Goal: Transaction & Acquisition: Purchase product/service

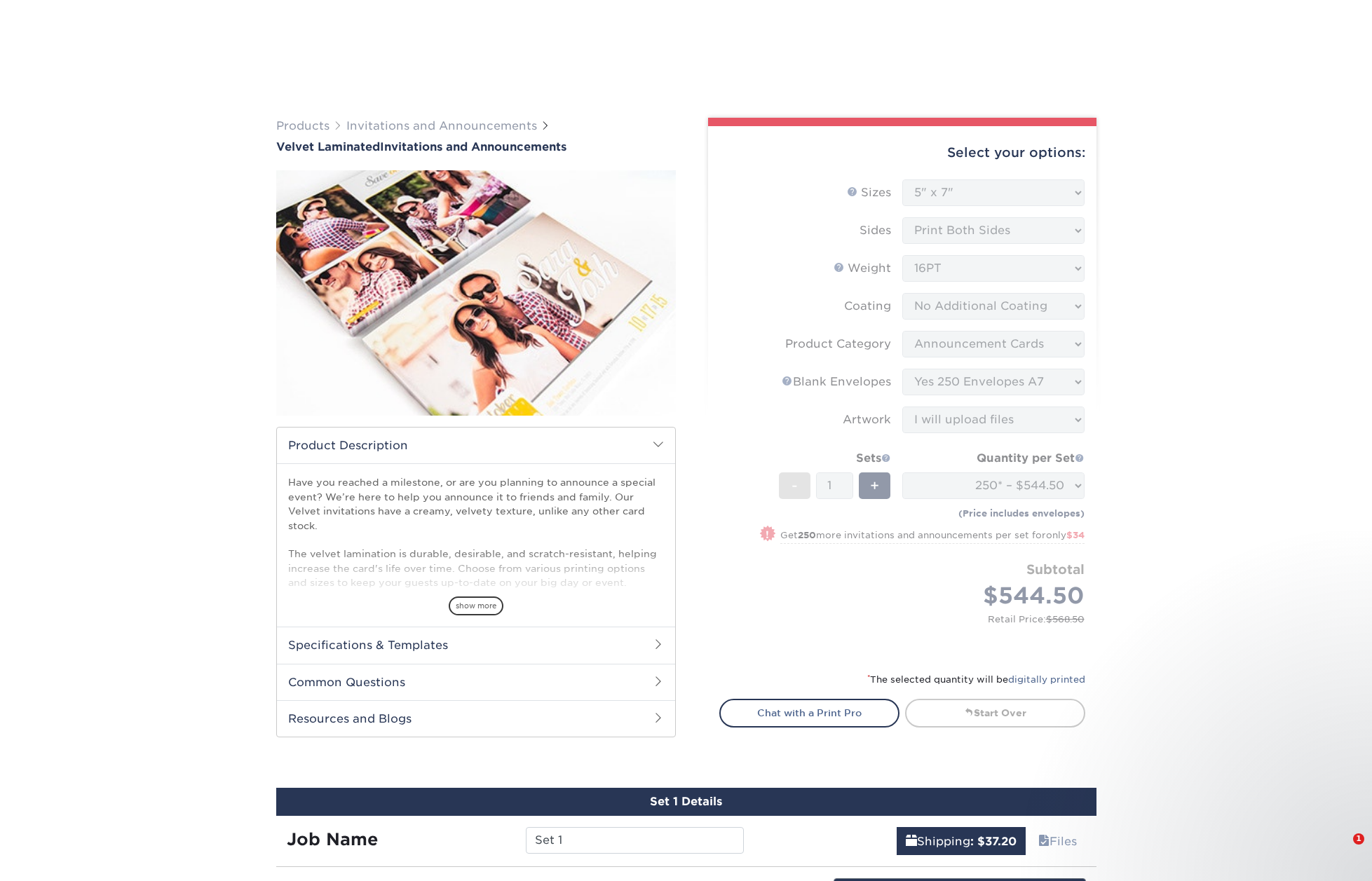
select select "5.00x7.00"
select select "afc43903-b91d-4869-9f05-9fa1eb7dcbea"
select select "5adfa5b8-e6b2-468a-8d08-43c9d274ef30"
select select "upload"
select select "250* – $544.50"
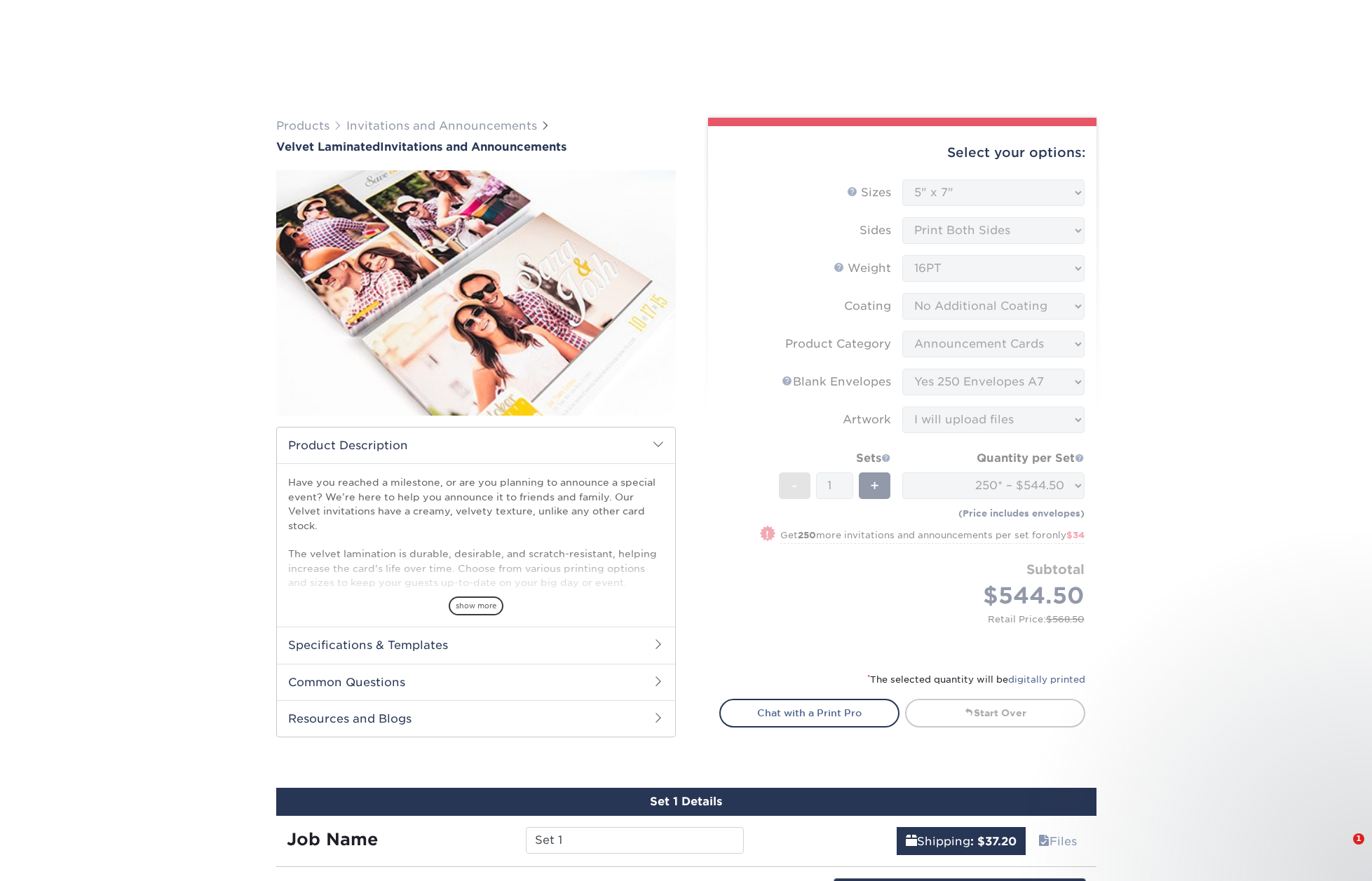
select select "7a345c02-ab02-4187-bc30-4bc7da5f911d"
select select "244000"
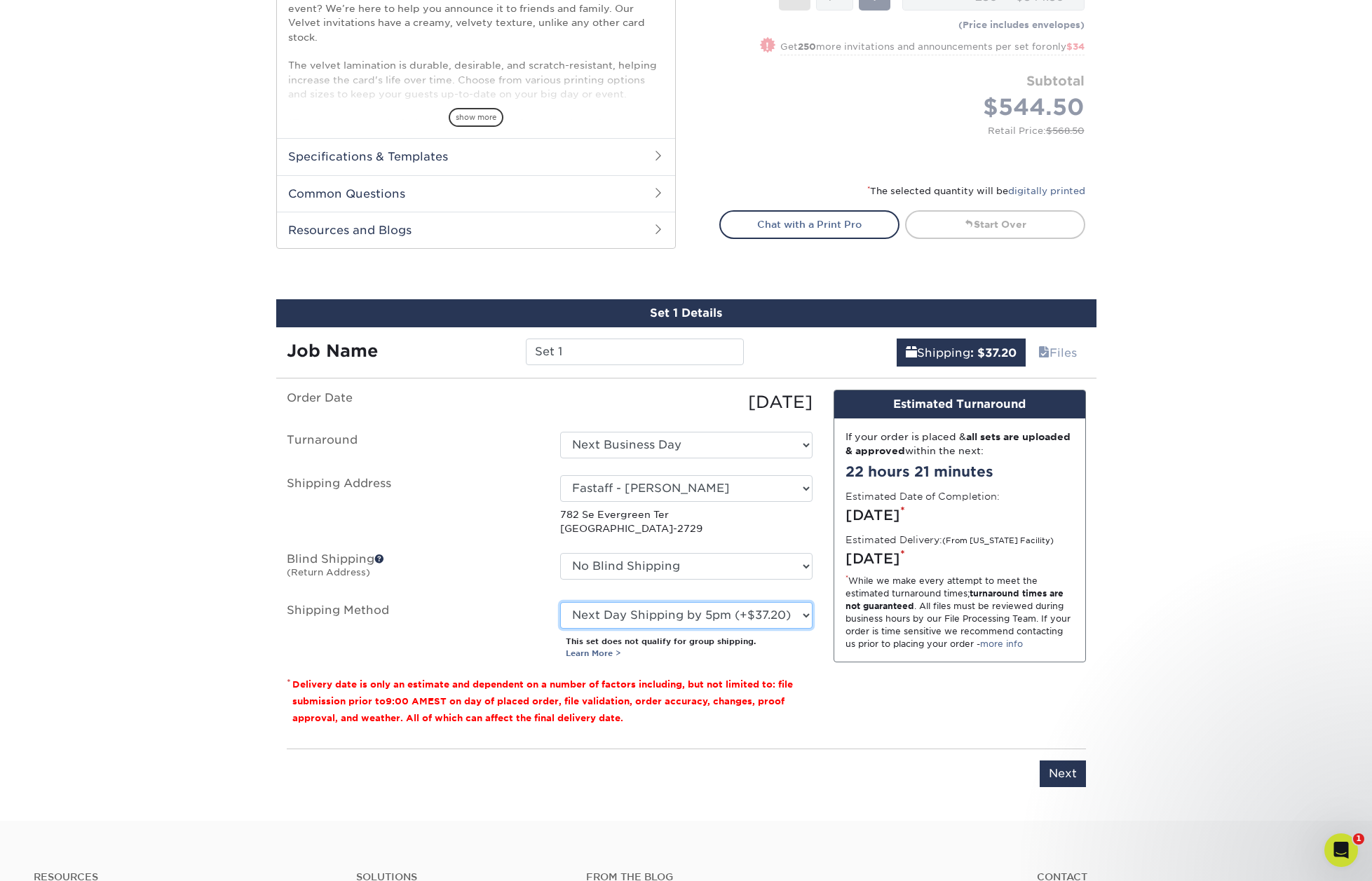
scroll to position [492, 0]
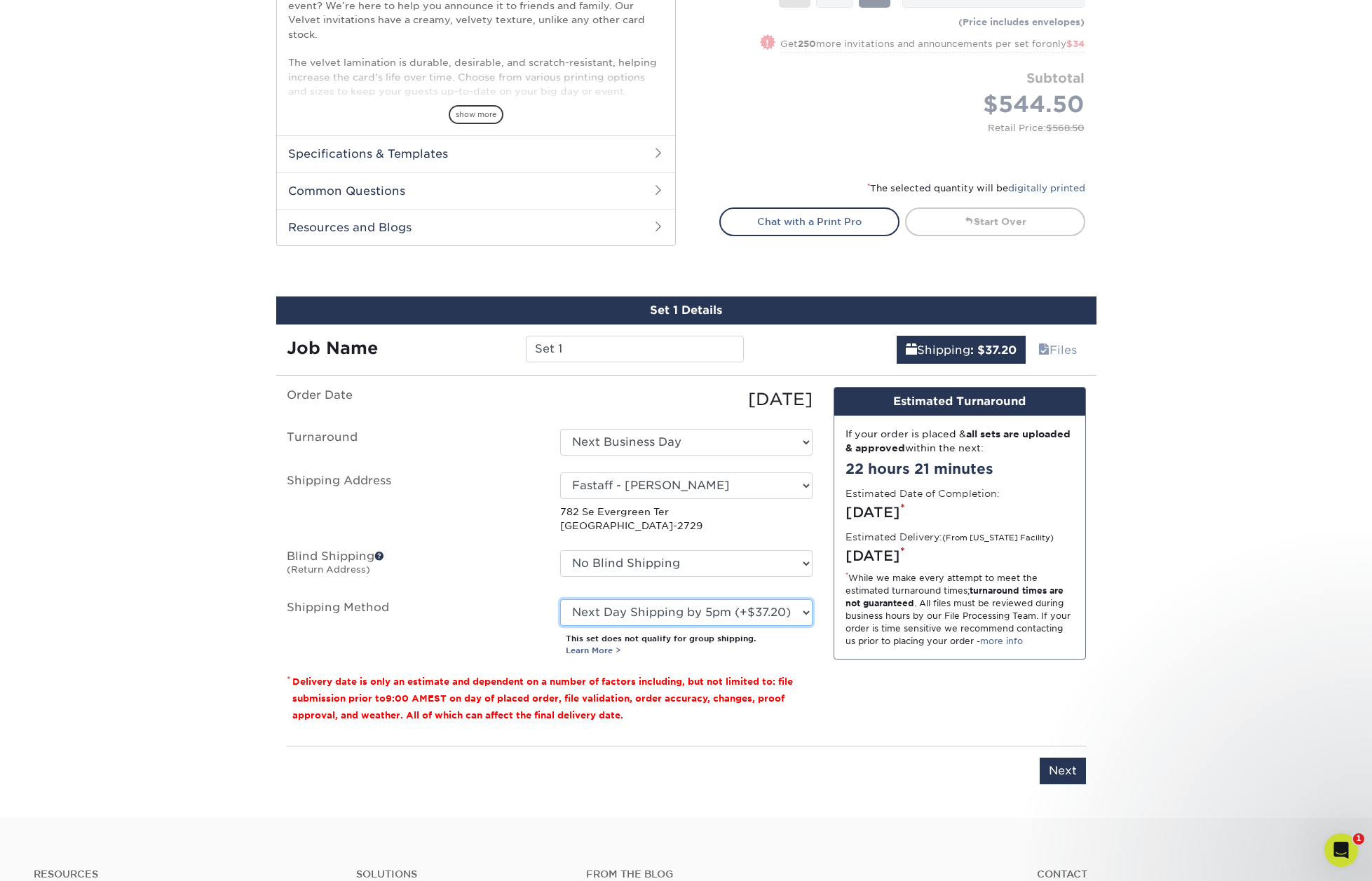
click at [758, 613] on select "Please Select Ground Shipping (+$18.28) 3 Day Shipping Service (+$20.10) 2 Day …" at bounding box center [686, 613] width 252 height 27
select select "14"
click at [560, 600] on select "Please Select Ground Shipping (+$18.28) 3 Day Shipping Service (+$20.10) 2 Day …" at bounding box center [686, 613] width 252 height 27
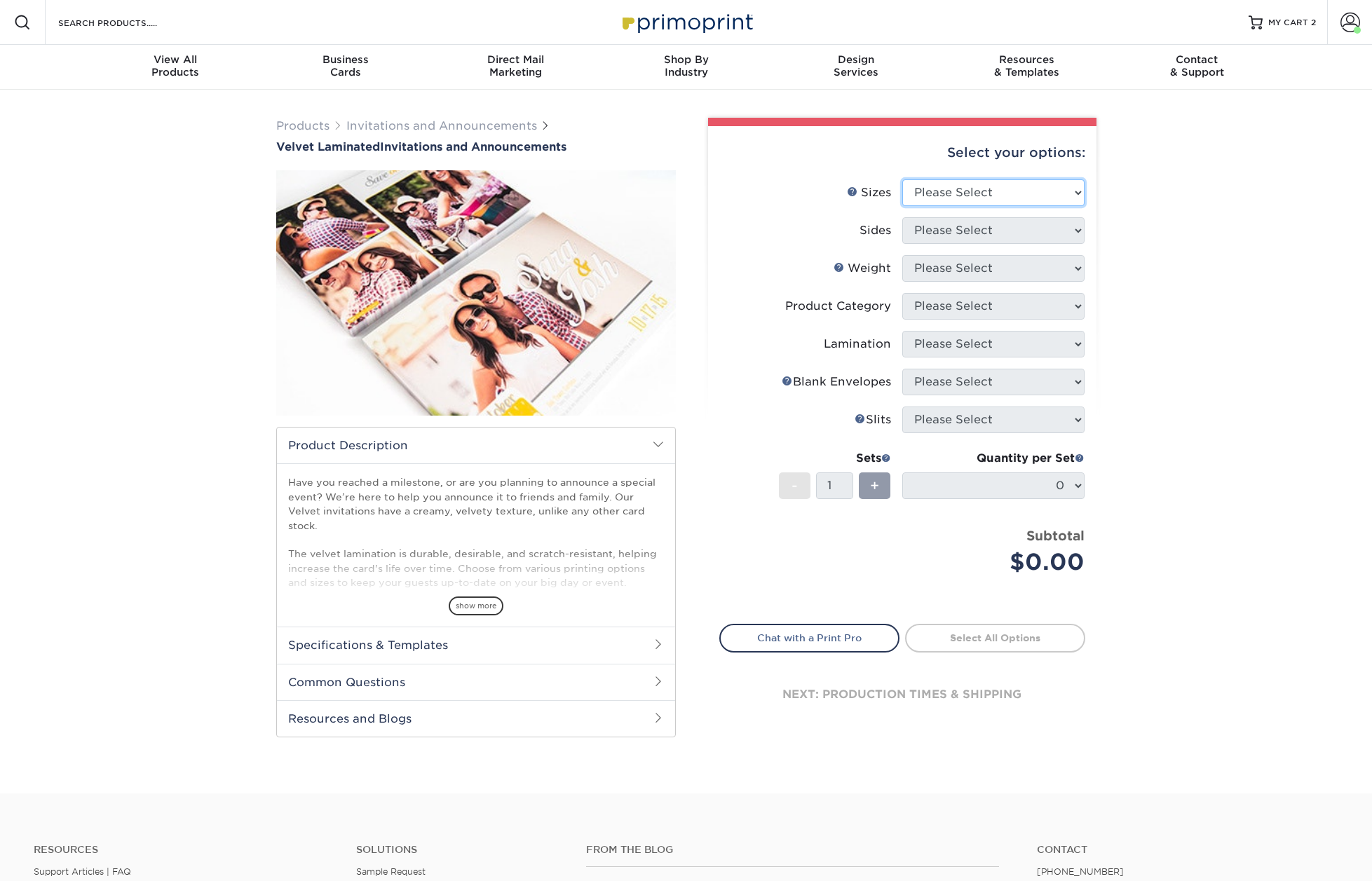
click at [964, 199] on select "Please Select 4.25" x 5.5" 4.25" x 6" 5" x 7" 5.5" x 8.5" 6" x 6"" at bounding box center [993, 193] width 183 height 27
select select "5.00x7.00"
click at [902, 180] on select "Please Select 4.25" x 5.5" 4.25" x 6" 5" x 7" 5.5" x 8.5" 6" x 6"" at bounding box center [993, 193] width 183 height 27
click at [971, 234] on select "Please Select Print Both Sides Print Front Only" at bounding box center [993, 231] width 183 height 27
select select "13abbda7-1d64-4f25-8bb2-c179b224825d"
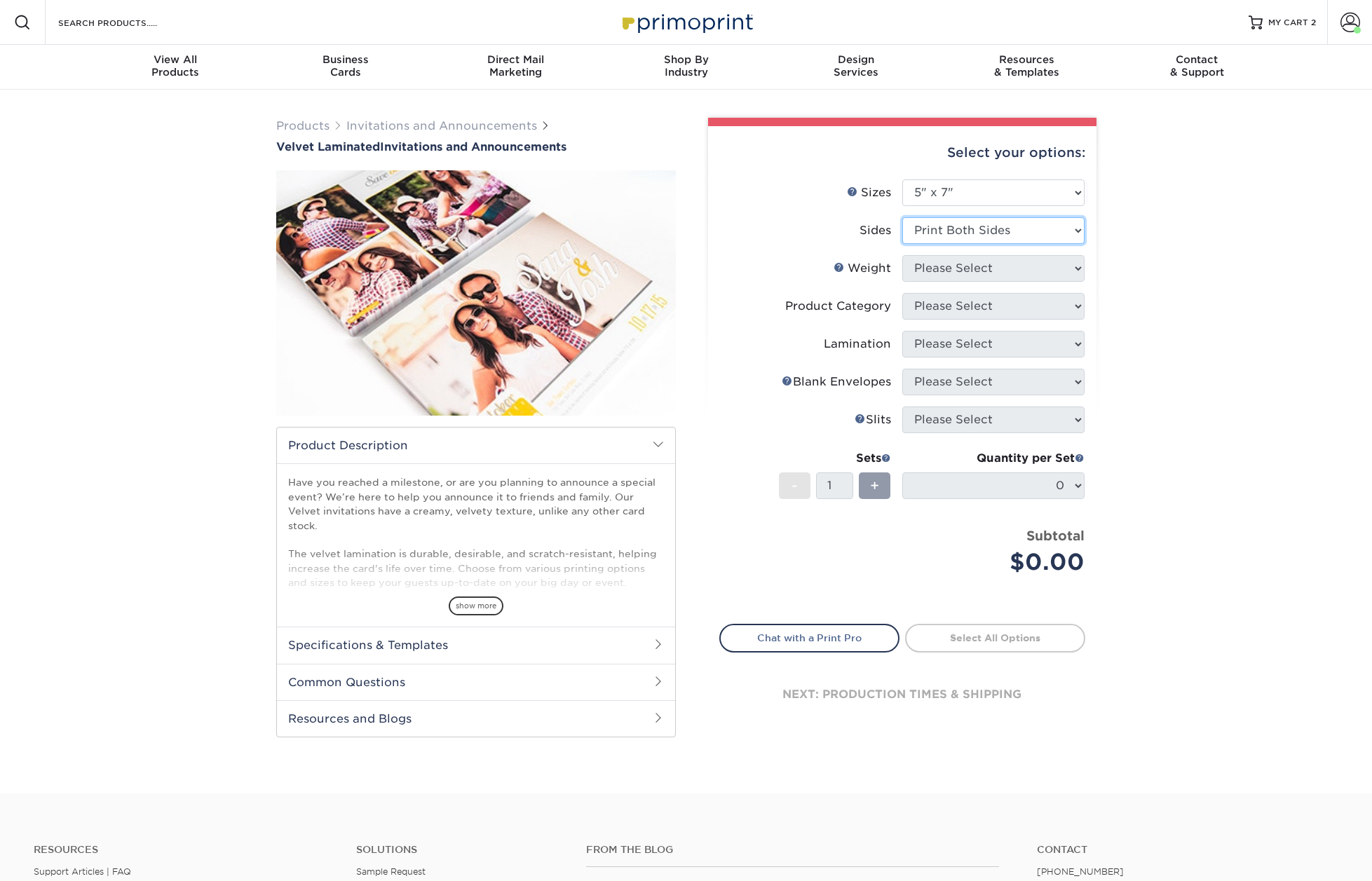
click at [902, 217] on select "Please Select Print Both Sides Print Front Only" at bounding box center [993, 231] width 183 height 27
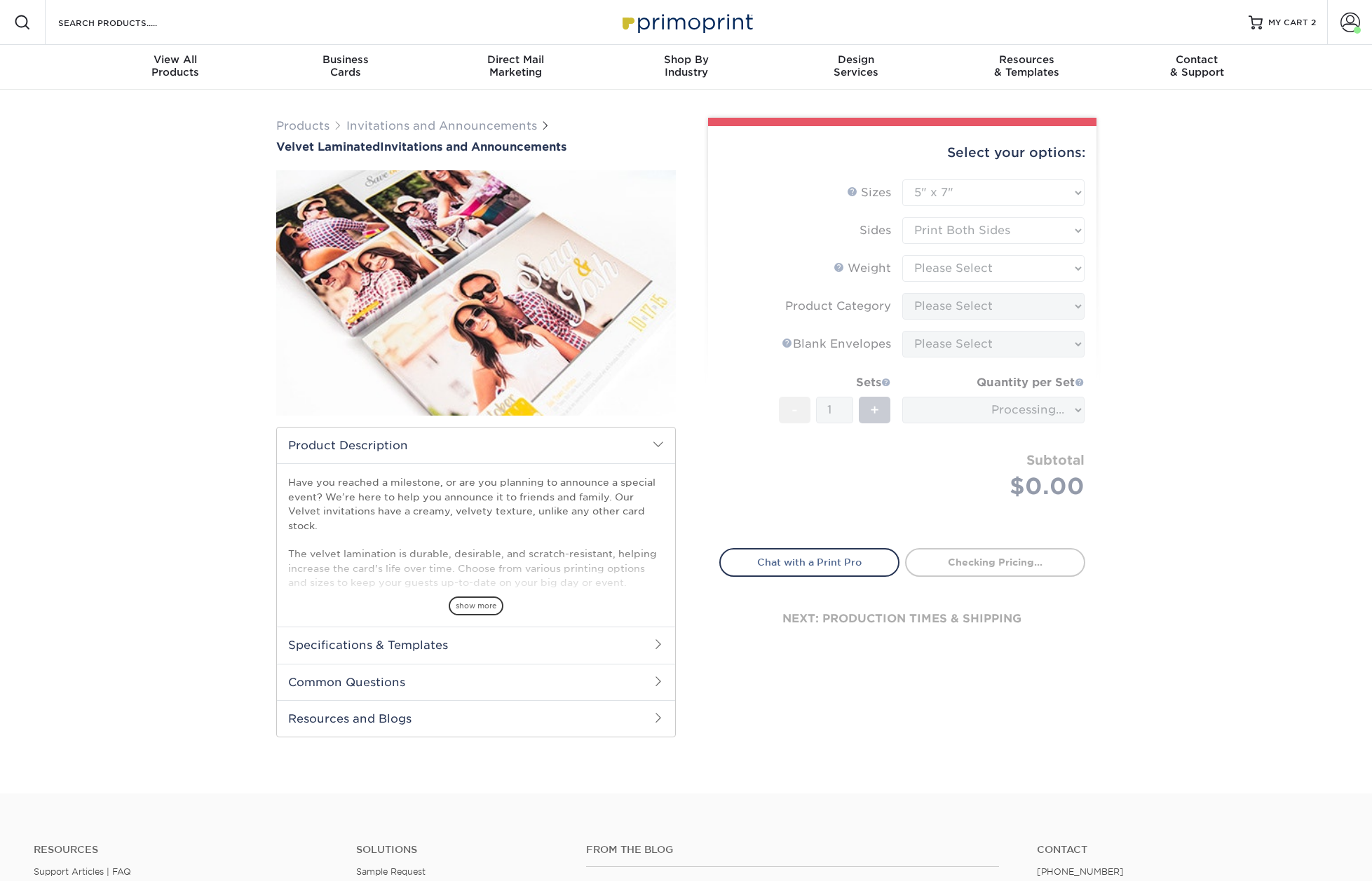
click at [969, 266] on form "Sizes Help Sizes Please Select 4.25" x 5.5" 4.25" x 6" 5" x 7" 5.5" x 8.5" 6" x…" at bounding box center [902, 355] width 366 height 353
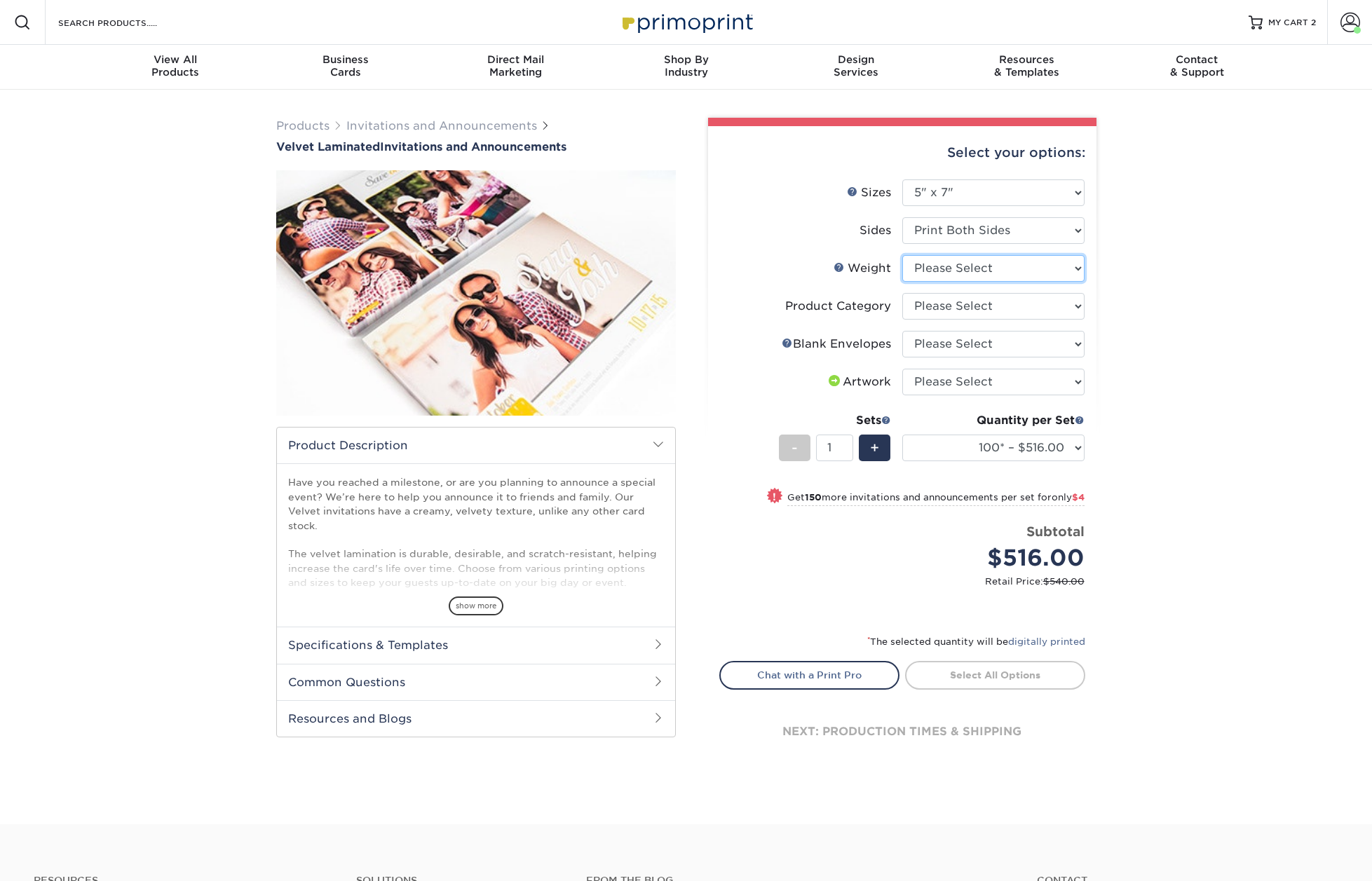
click at [965, 266] on select "Please Select 16PT" at bounding box center [993, 269] width 183 height 27
select select "16PT"
click at [902, 255] on select "Please Select 16PT" at bounding box center [993, 269] width 183 height 27
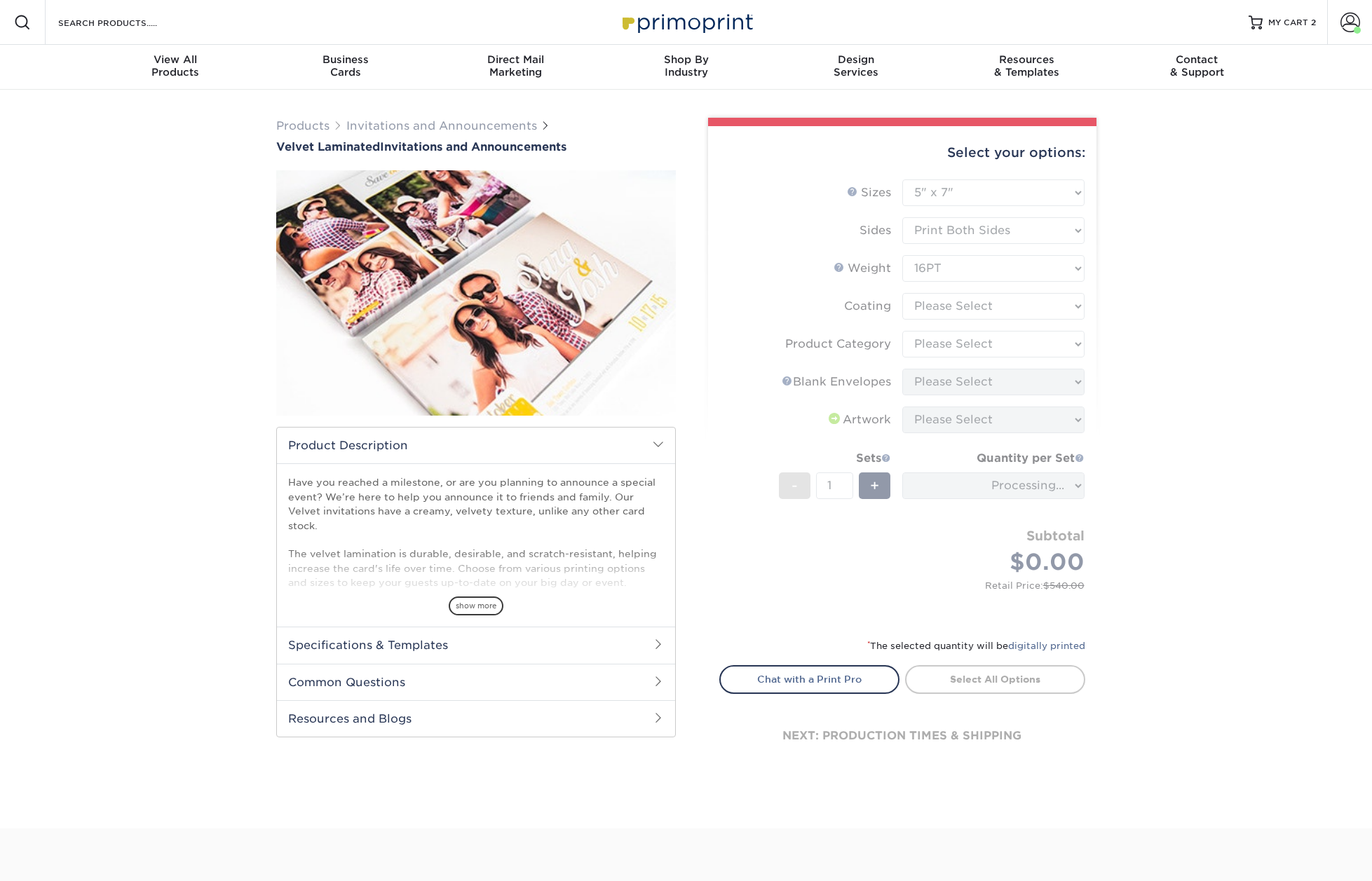
click at [970, 307] on form "Sizes Help Sizes Please Select 4.25" x 5.5" 4.25" x 6" 5" x 7" 5.5" x 8.5" 6" x…" at bounding box center [902, 400] width 366 height 441
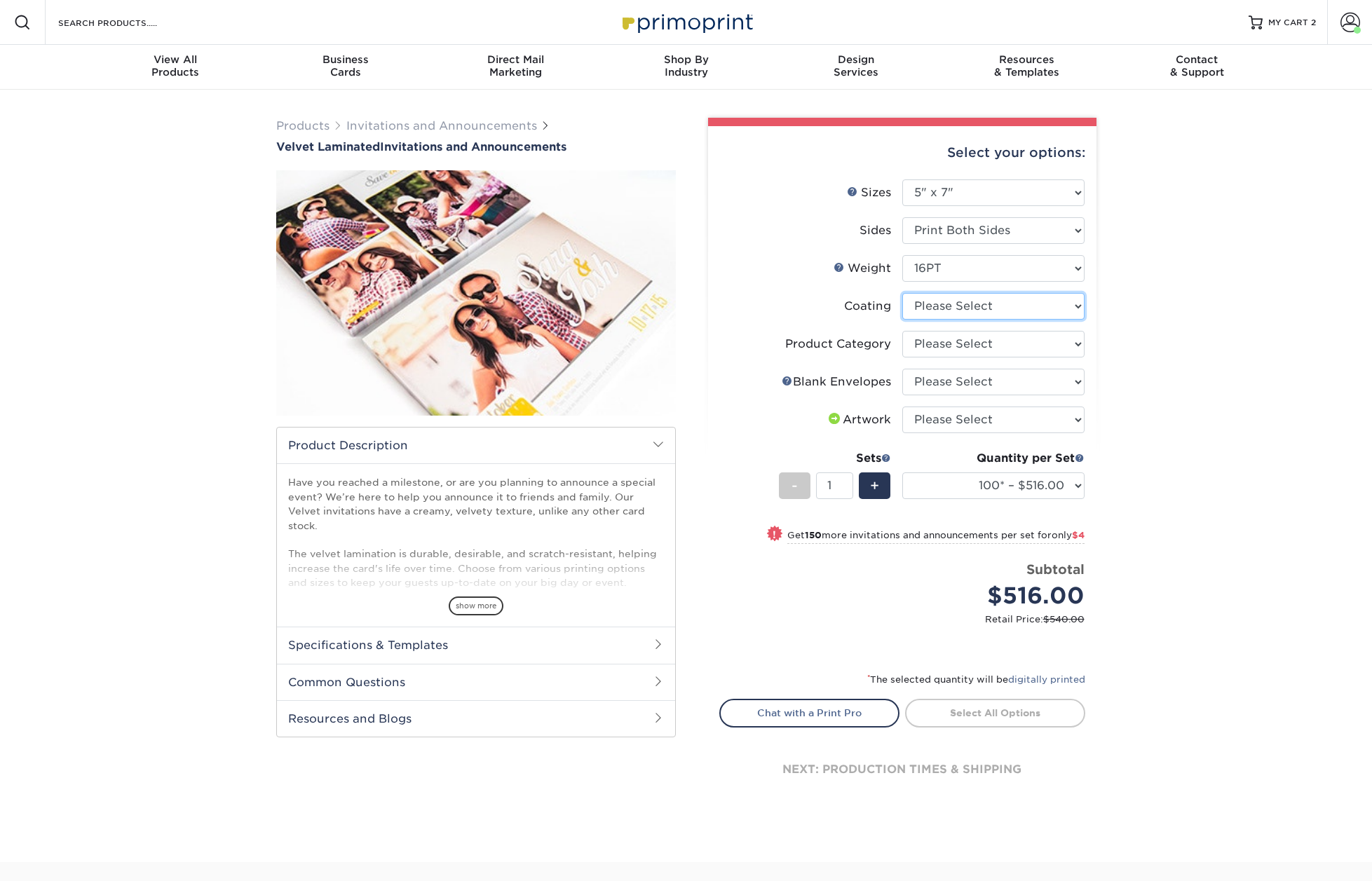
click at [972, 305] on select at bounding box center [993, 306] width 183 height 27
select select "3e7618de-abca-4bda-9f97-8b9129e913d8"
click at [902, 293] on select at bounding box center [993, 306] width 183 height 27
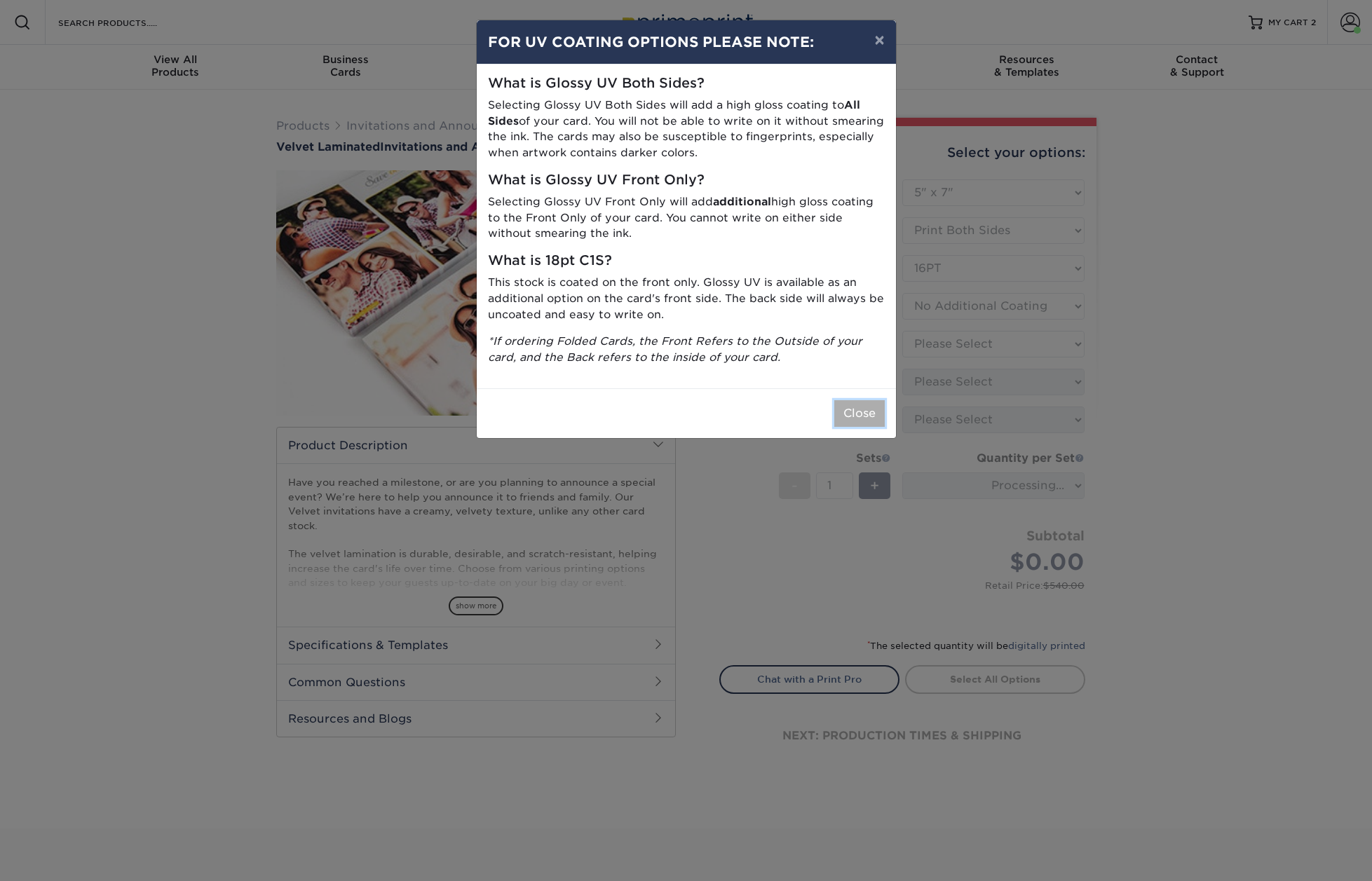
drag, startPoint x: 866, startPoint y: 403, endPoint x: 886, endPoint y: 392, distance: 22.8
click at [866, 403] on button "Close" at bounding box center [860, 413] width 50 height 27
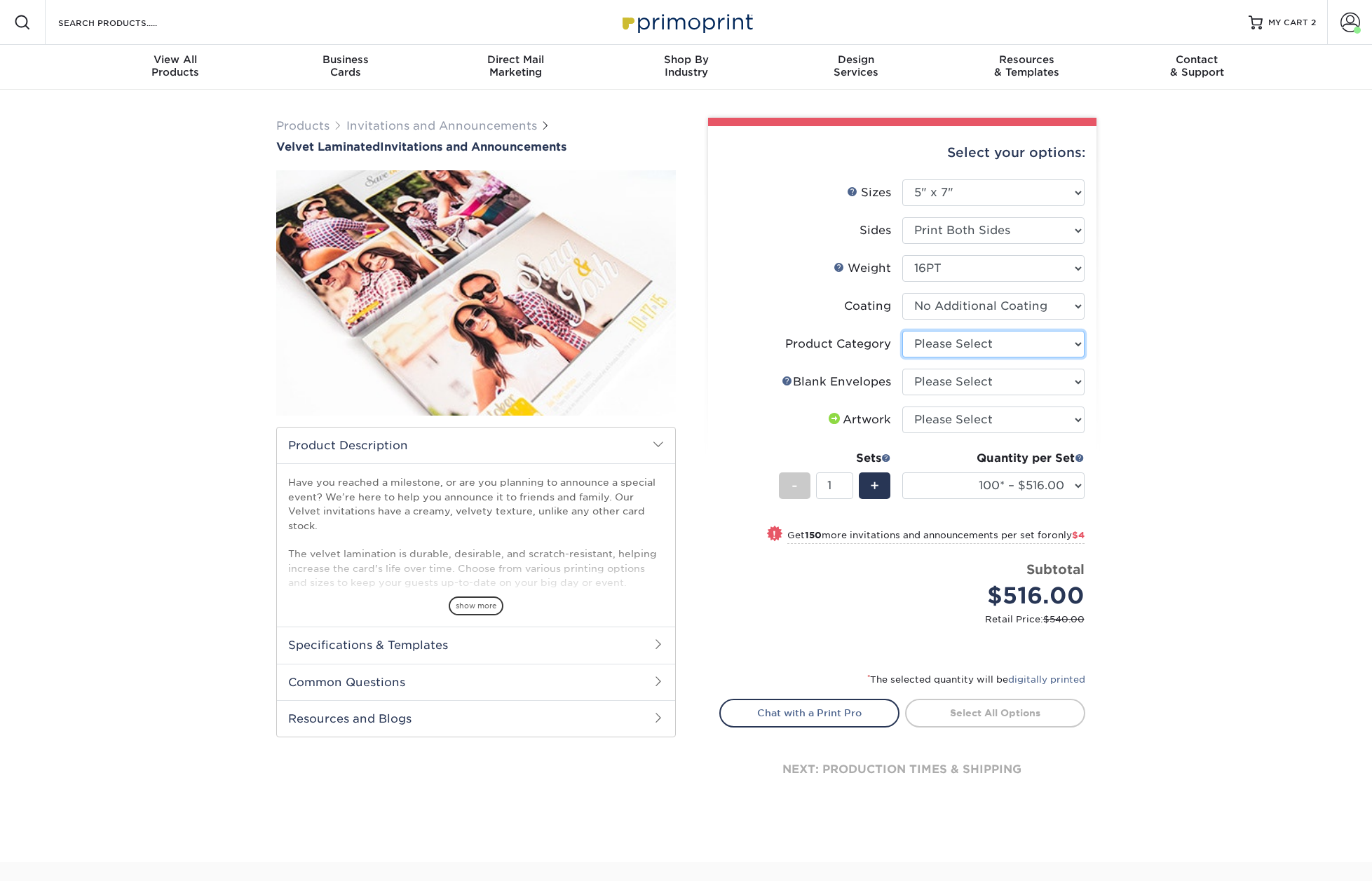
click at [955, 337] on select "Please Select Announcement Cards" at bounding box center [993, 345] width 183 height 27
select select "afc43903-b91d-4869-9f05-9fa1eb7dcbea"
click at [902, 331] on select "Please Select Announcement Cards" at bounding box center [993, 345] width 183 height 27
click at [955, 382] on select "Please Select No Blank Envelopes Yes 100 Envelopes A7 Yes 250 Envelopes A7 Yes …" at bounding box center [993, 383] width 183 height 27
select select "5adfa5b8-e6b2-468a-8d08-43c9d274ef30"
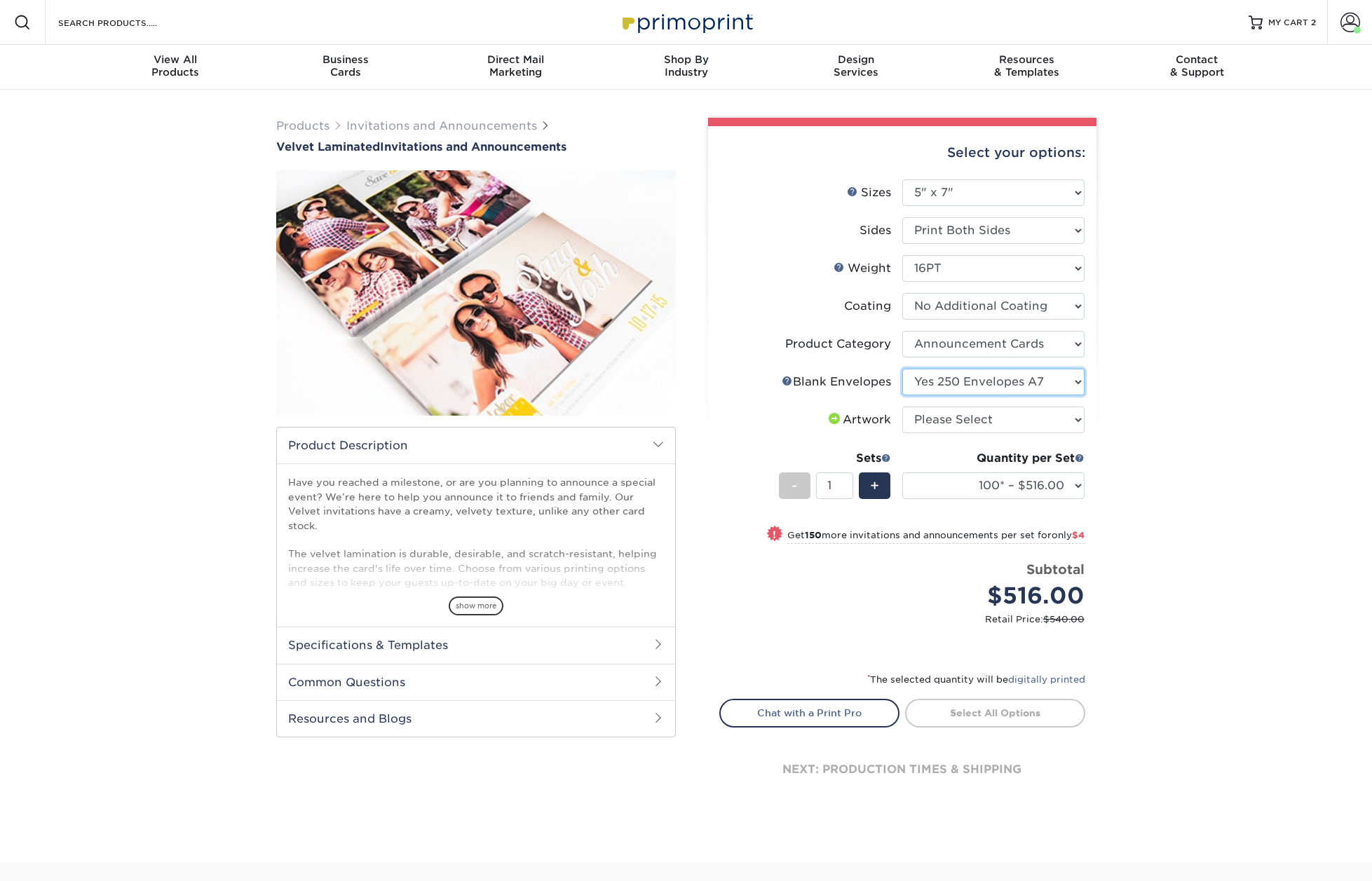
click at [902, 369] on select "Please Select No Blank Envelopes Yes 100 Envelopes A7 Yes 250 Envelopes A7 Yes …" at bounding box center [993, 383] width 183 height 27
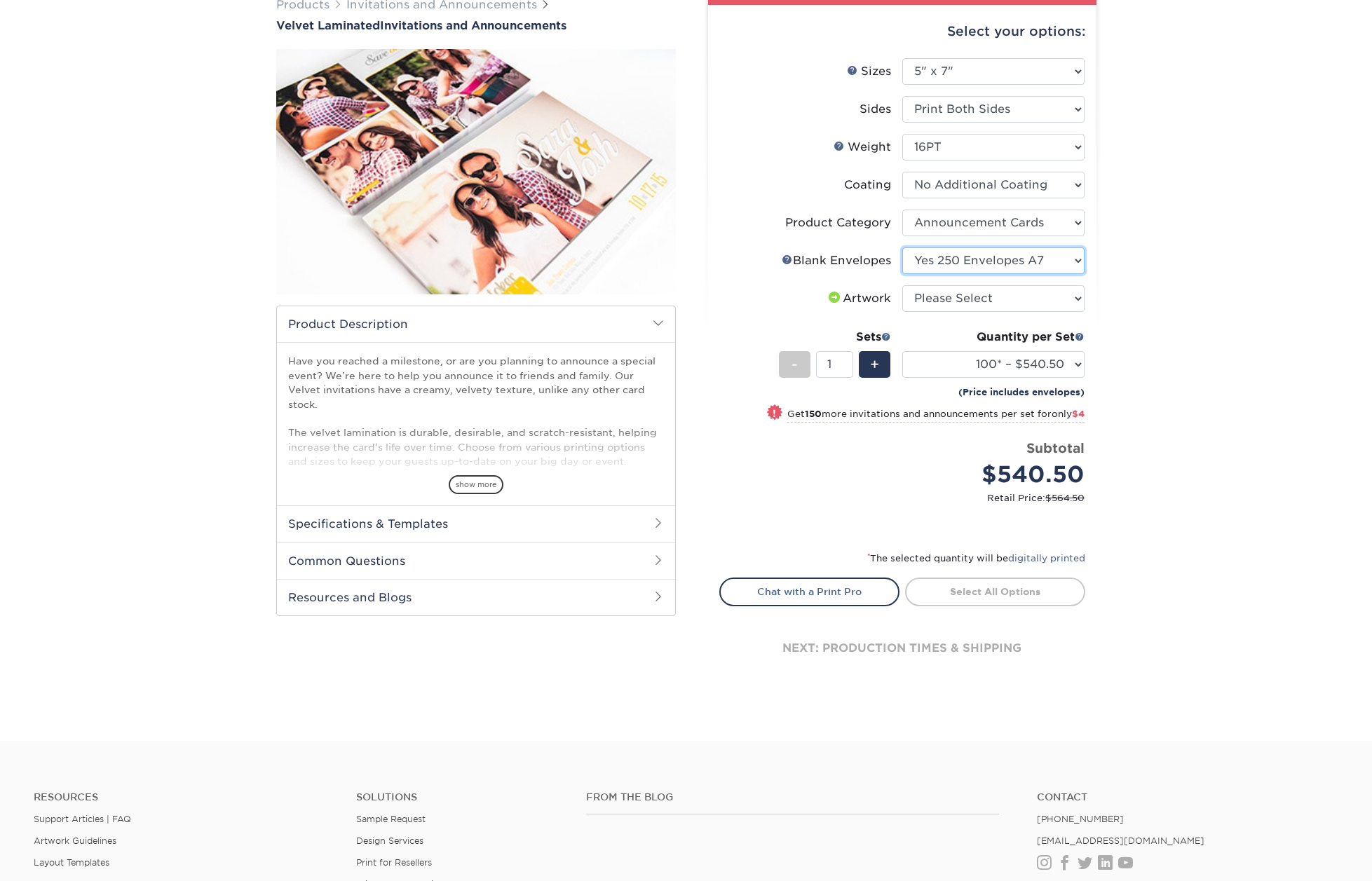
scroll to position [124, 0]
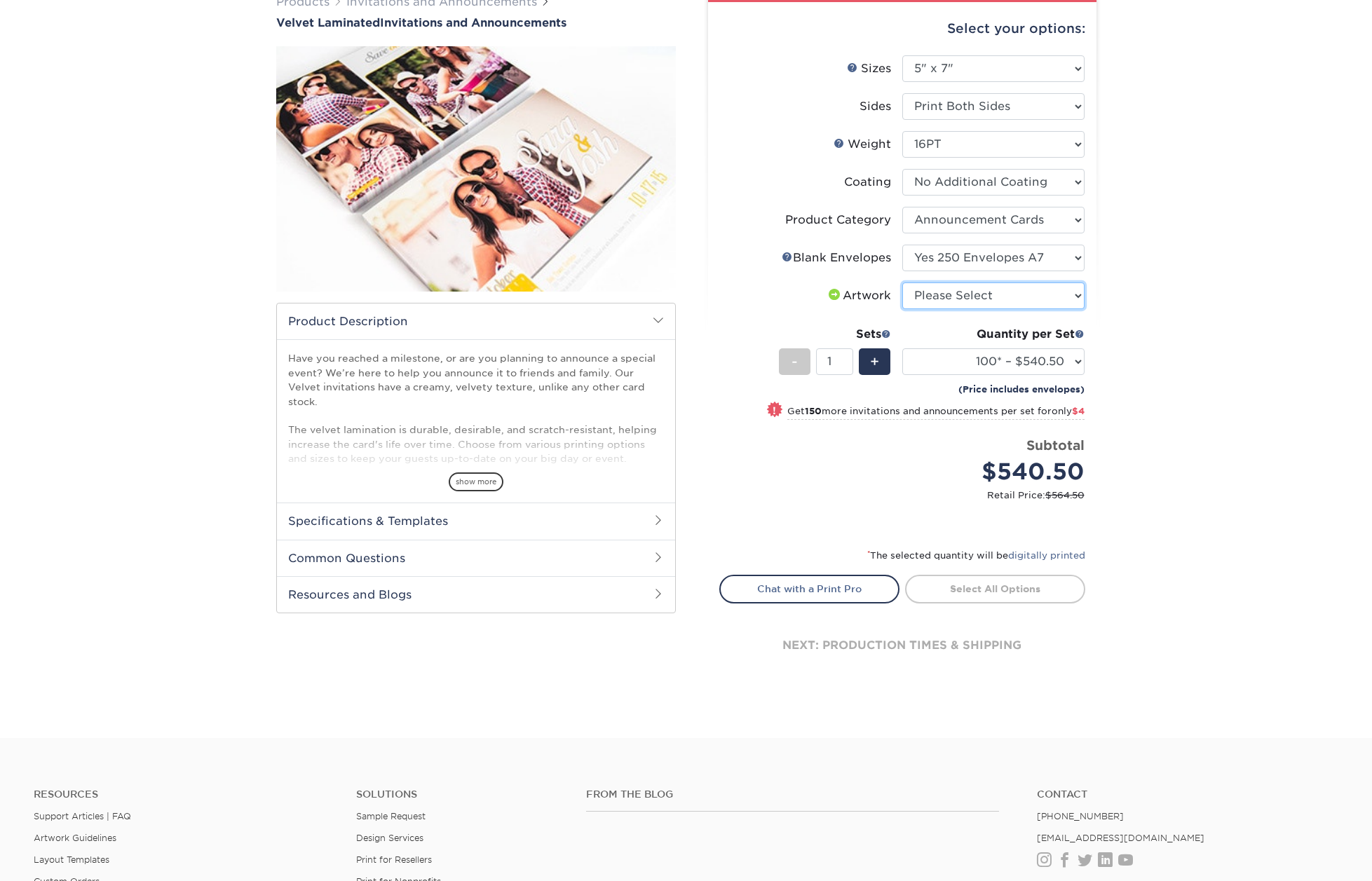
click at [1039, 290] on select "Please Select I will upload files I need a design - $100" at bounding box center [993, 297] width 183 height 27
click at [1038, 296] on select "Please Select I will upload files I need a design - $100" at bounding box center [993, 297] width 183 height 27
select select "upload"
click at [902, 283] on select "Please Select I will upload files I need a design - $100" at bounding box center [993, 297] width 183 height 27
click at [1047, 357] on select "100* – $540.50 250* – $544.50 500 – $578.50 1000 – $740.50 2500 – $1455.50 5000…" at bounding box center [993, 362] width 183 height 27
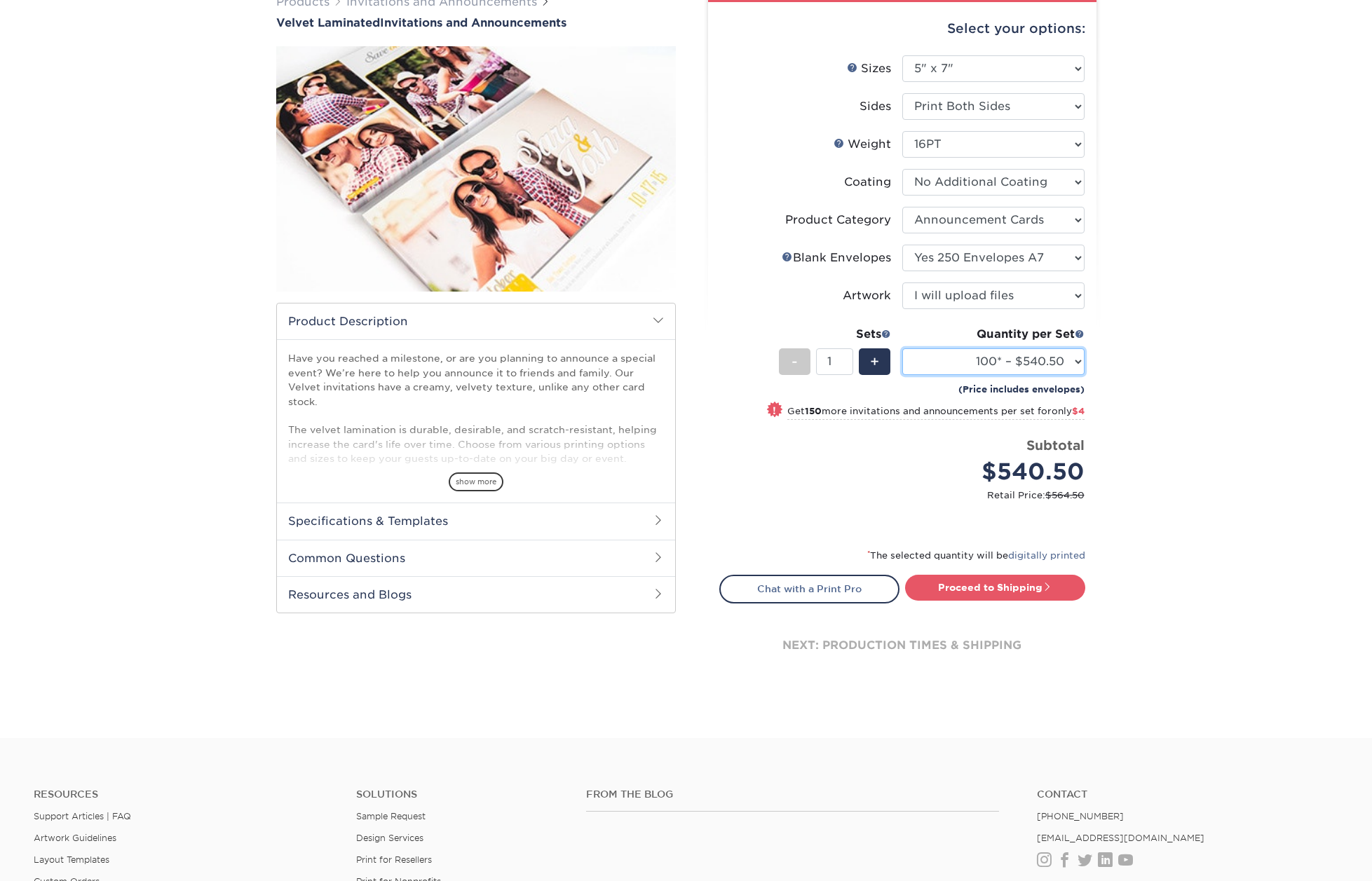
select select "250* – $544.50"
click at [902, 349] on select "100* – $540.50 250* – $544.50 500 – $578.50 1000 – $740.50 2500 – $1455.50 5000…" at bounding box center [993, 362] width 183 height 27
click at [1034, 258] on select "Please Select No Blank Envelopes Yes 100 Envelopes A7 Yes 250 Envelopes A7 Yes …" at bounding box center [993, 258] width 183 height 27
click at [902, 244] on select "Please Select No Blank Envelopes Yes 100 Envelopes A7 Yes 250 Envelopes A7 Yes …" at bounding box center [993, 258] width 183 height 27
click at [1010, 253] on select "Please Select No Blank Envelopes Yes 100 Envelopes A7 Yes 250 Envelopes A7 Yes …" at bounding box center [993, 258] width 183 height 27
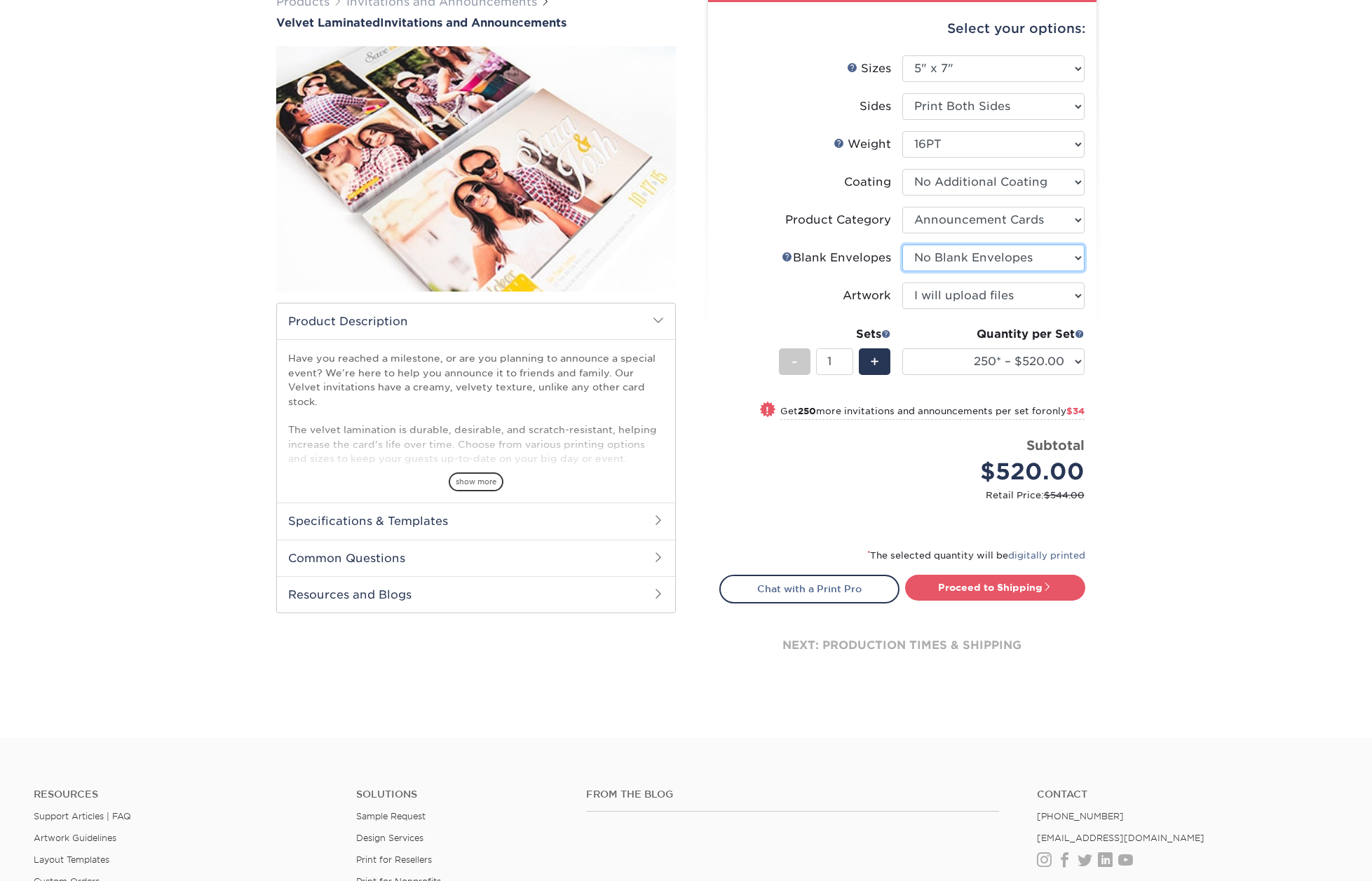
select select "5adfa5b8-e6b2-468a-8d08-43c9d274ef30"
click at [902, 244] on select "Please Select No Blank Envelopes Yes 100 Envelopes A7 Yes 250 Envelopes A7 Yes …" at bounding box center [993, 258] width 183 height 27
click at [1030, 584] on link "Proceed to Shipping" at bounding box center [995, 587] width 181 height 25
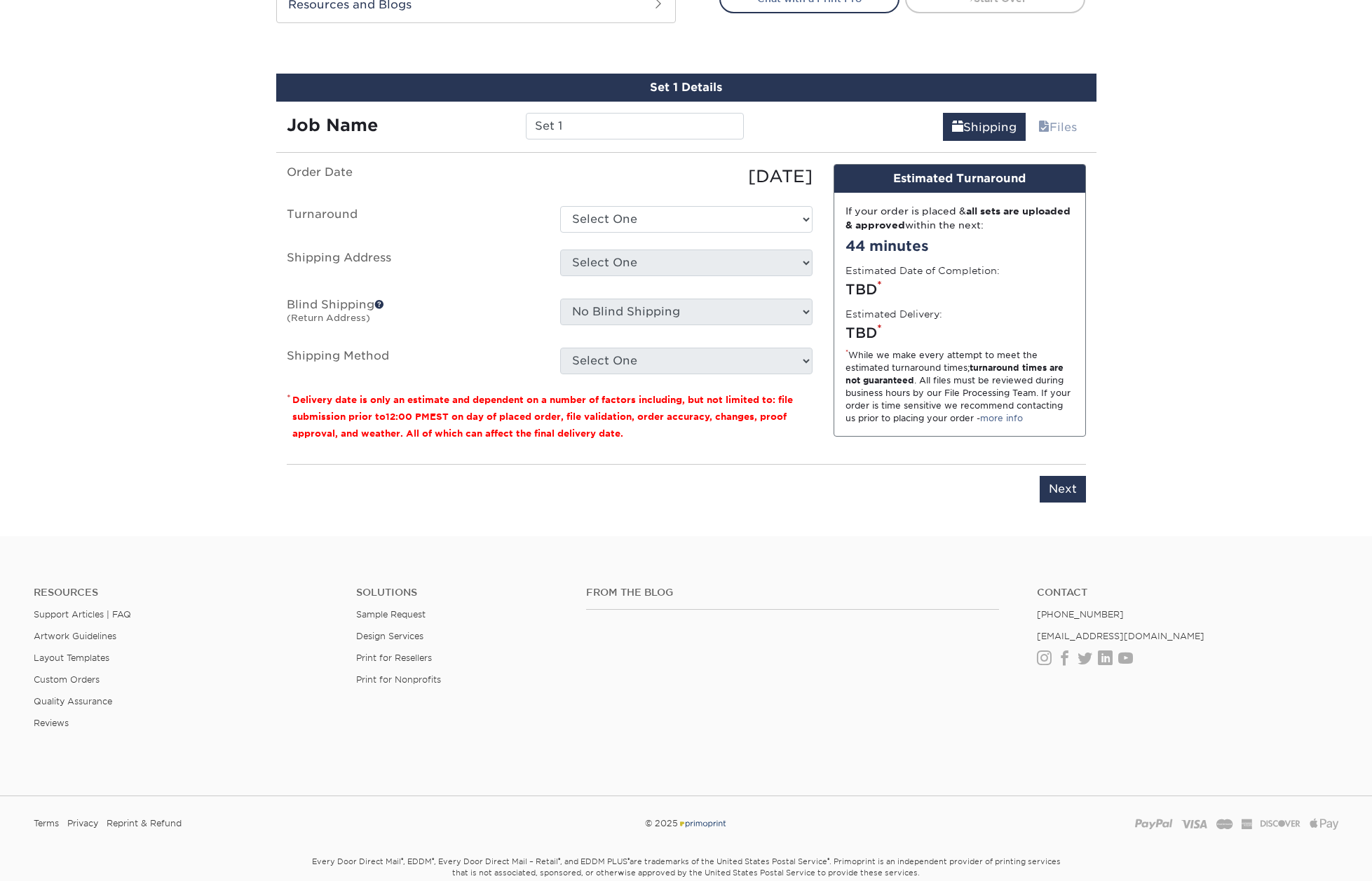
scroll to position [737, 0]
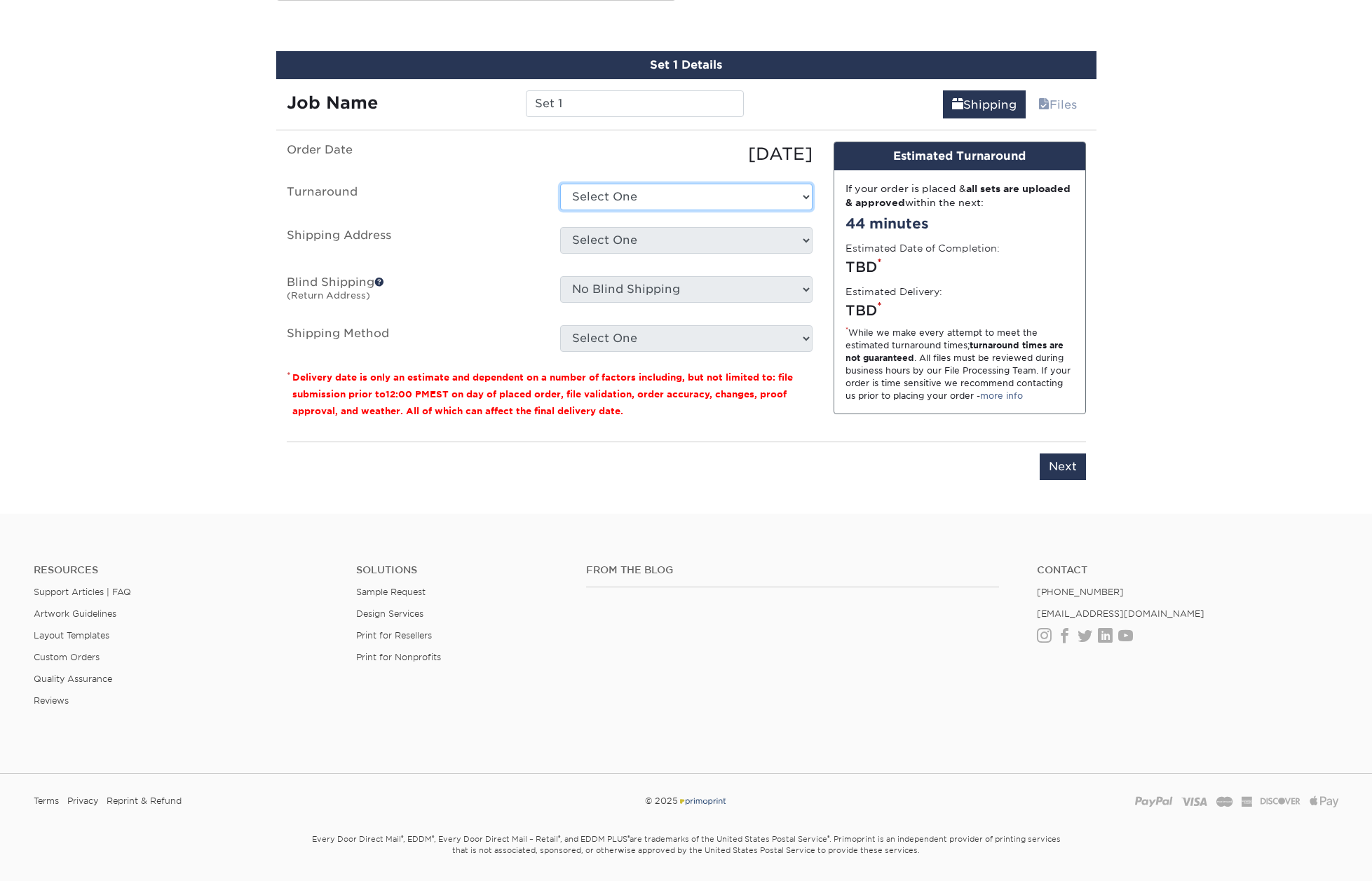
click at [766, 200] on select "Select One 2-4 Business Days 2 Day Next Business Day" at bounding box center [686, 197] width 252 height 27
select select "7a345c02-ab02-4187-bc30-4bc7da5f911d"
click at [560, 184] on select "Select One 2-4 Business Days 2 Day Next Business Day" at bounding box center [686, 197] width 252 height 27
click at [759, 241] on select "Select One Community Reach Center Agility Solutions Alchemy Co. Attwood Public …" at bounding box center [686, 241] width 252 height 27
select select "244000"
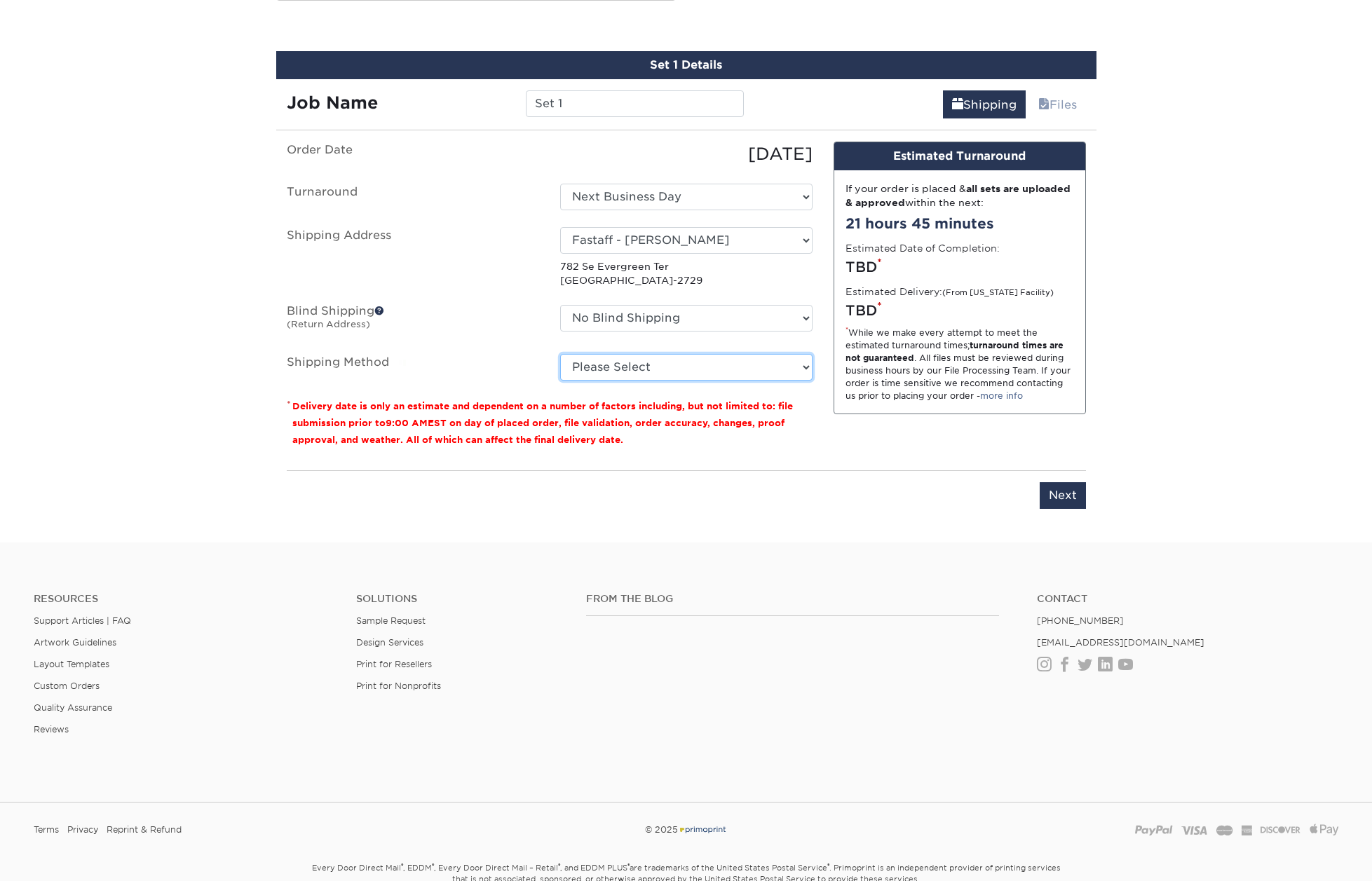
click at [735, 364] on select "Please Select Ground Shipping (+$18.28) 3 Day Shipping Service (+$20.10) 2 Day …" at bounding box center [686, 368] width 252 height 27
select select "13"
click at [560, 355] on select "Please Select Ground Shipping (+$18.28) 3 Day Shipping Service (+$20.10) 2 Day …" at bounding box center [686, 368] width 252 height 27
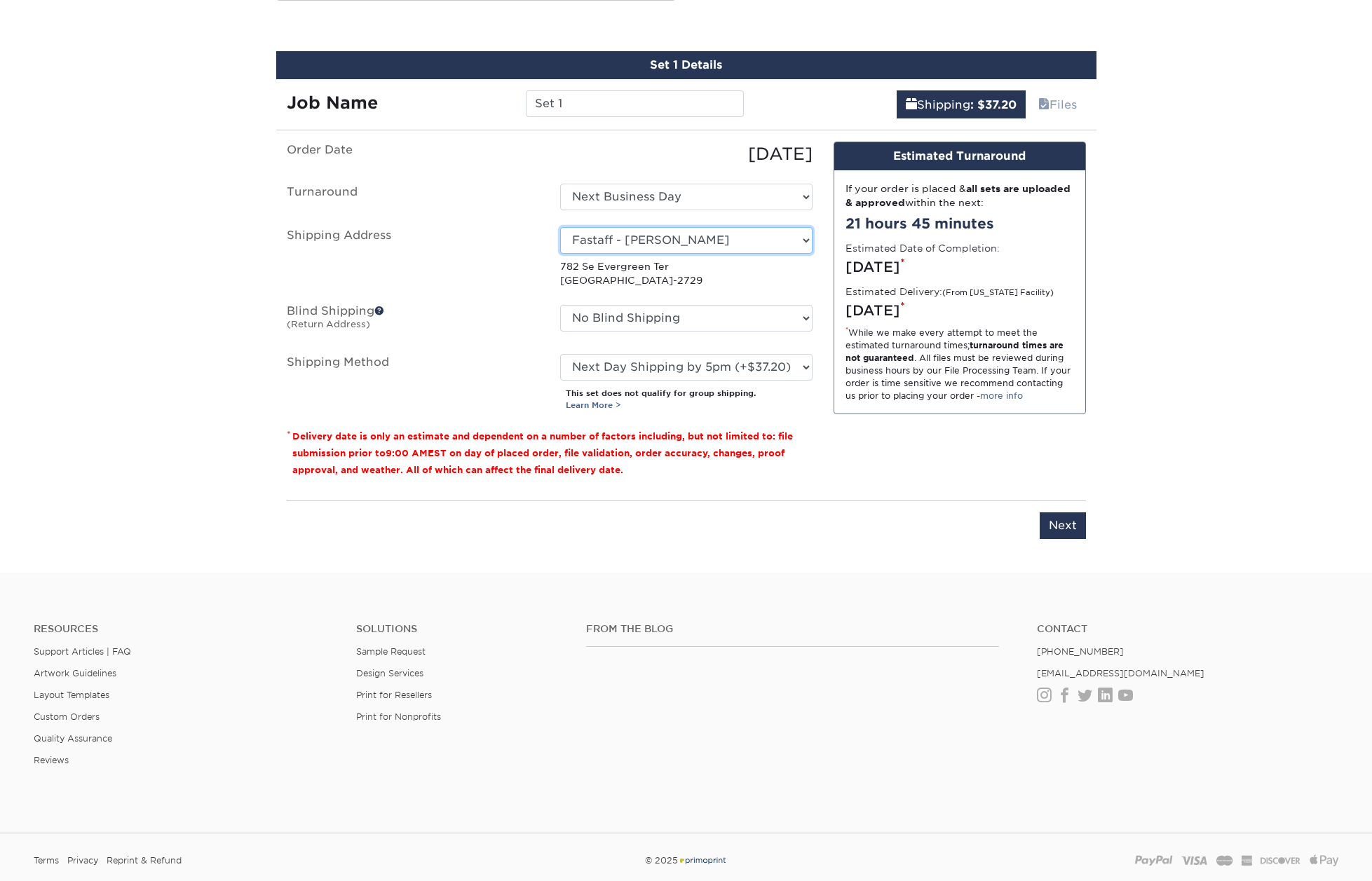
click at [672, 245] on select "Select One Community Reach Center Agility Solutions Alchemy Co. Attwood Public …" at bounding box center [686, 241] width 252 height 27
select select "211927"
click at [726, 365] on select "Please Select Ground Shipping (+$18.66) 3 Day Shipping Service (+$24.05) 2 Day …" at bounding box center [686, 368] width 252 height 27
select select "13"
click at [560, 355] on select "Please Select Ground Shipping (+$18.66) 3 Day Shipping Service (+$24.05) 2 Day …" at bounding box center [686, 368] width 252 height 27
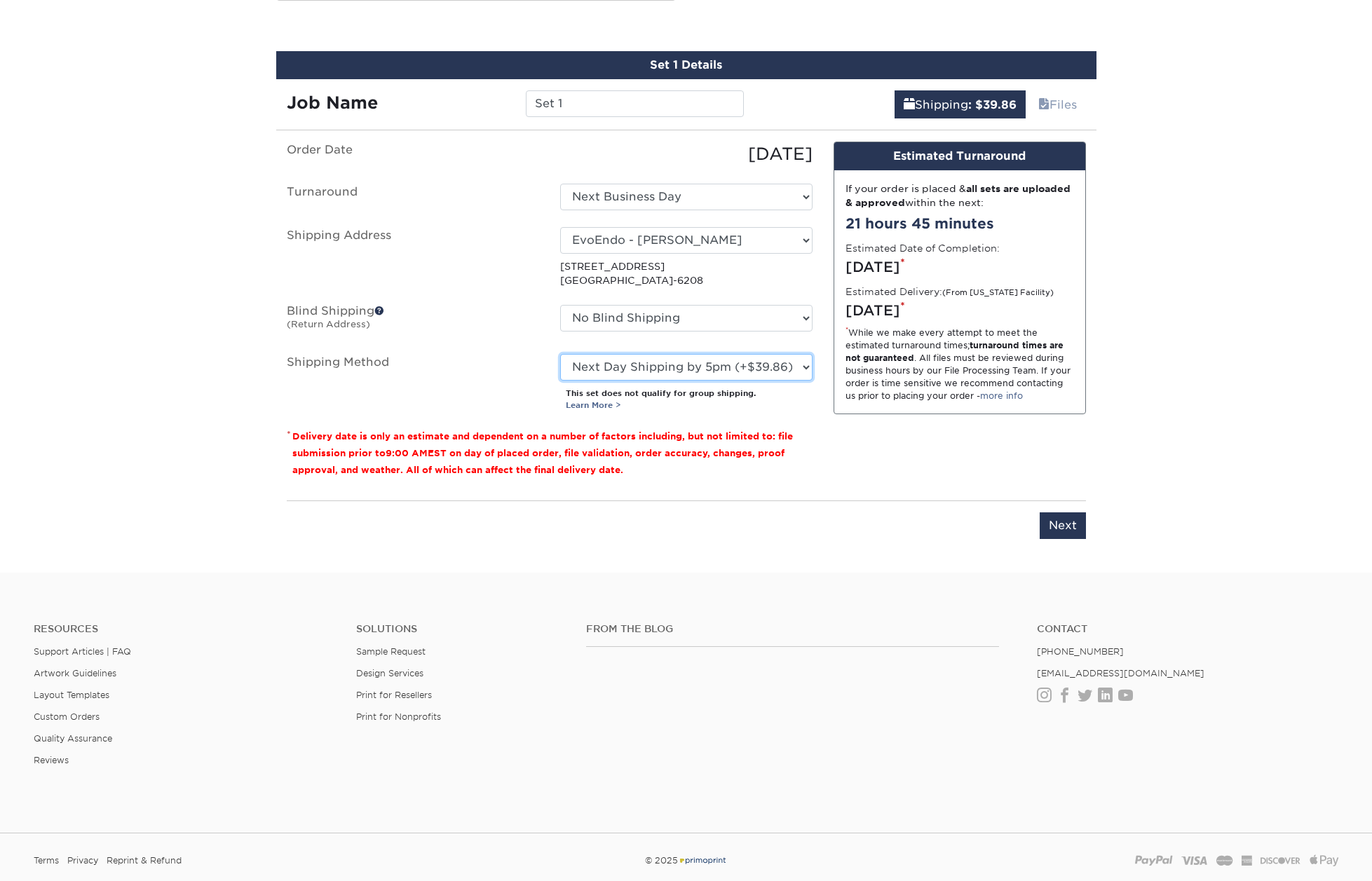
click at [711, 369] on select "Please Select Ground Shipping (+$18.66) 3 Day Shipping Service (+$24.05) 2 Day …" at bounding box center [686, 368] width 252 height 27
click at [733, 235] on select "Select One Community Reach Center Agility Solutions Alchemy Co. Attwood Public …" at bounding box center [686, 241] width 252 height 27
select select "23433"
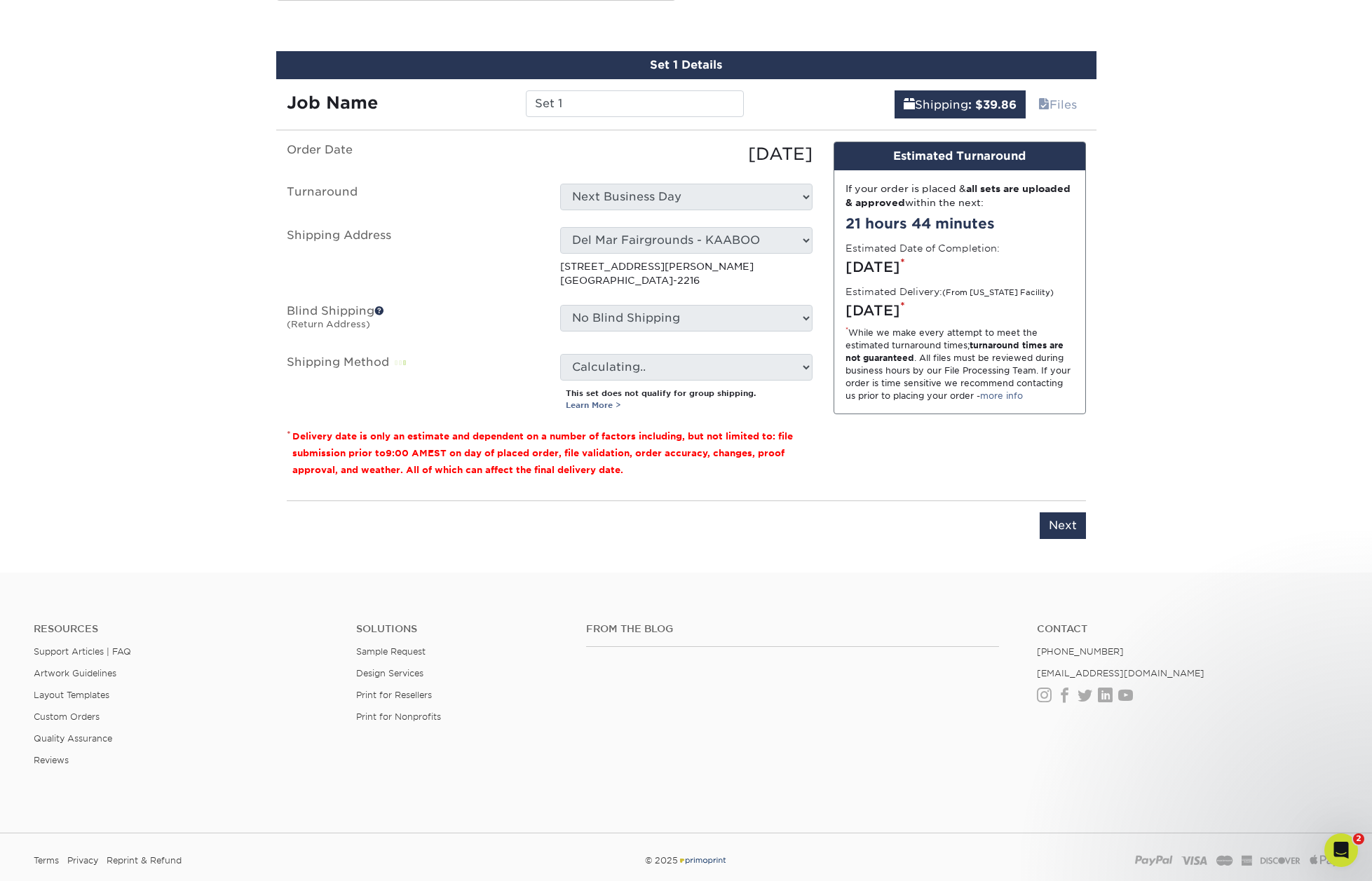
scroll to position [0, 0]
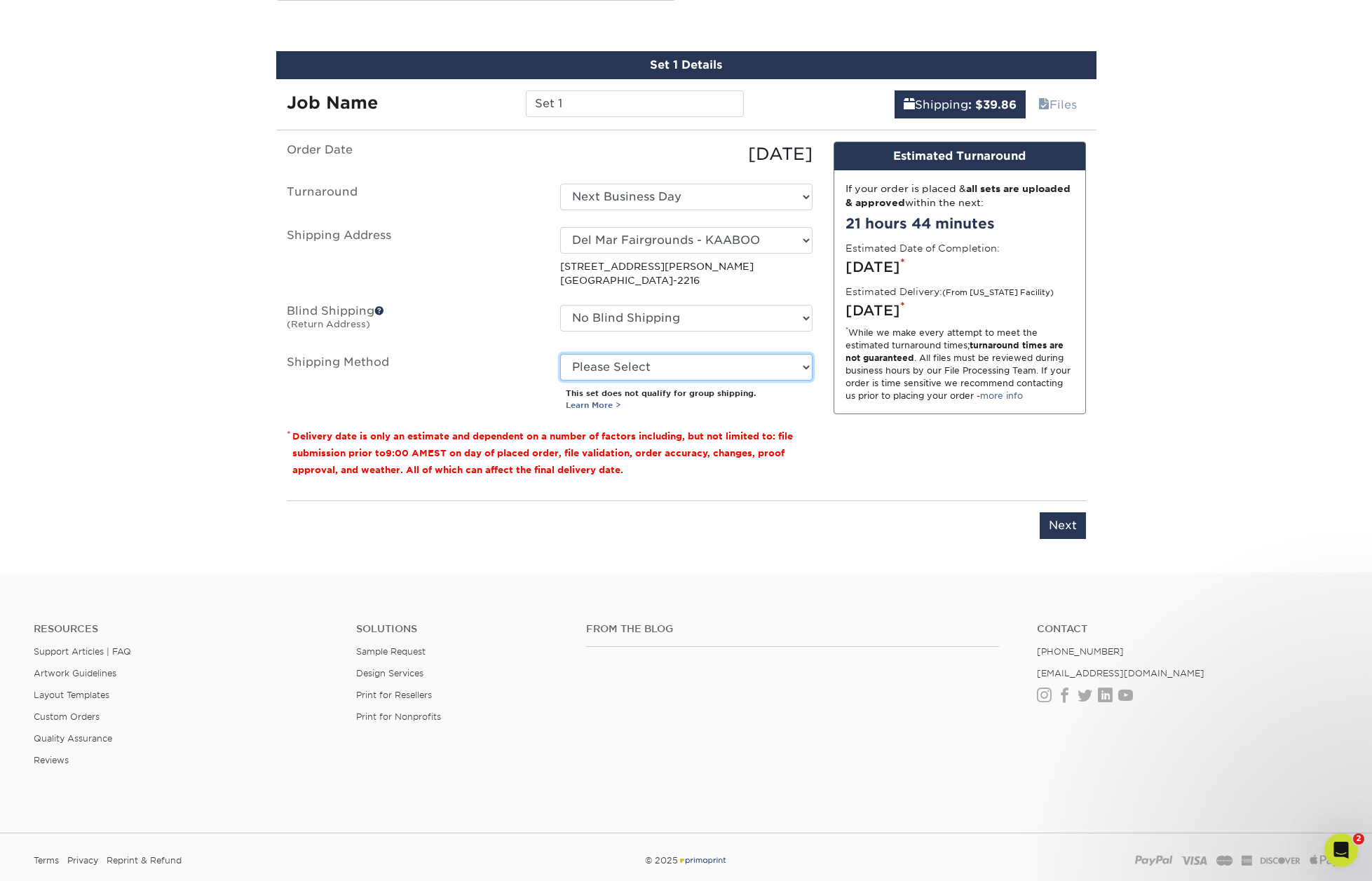
click at [771, 370] on select "Please Select Ground Shipping (+$12.72) 3 Day Shipping Service (+$13.10) 2 Day …" at bounding box center [686, 368] width 252 height 27
select select "13"
click at [560, 355] on select "Please Select Ground Shipping (+$12.72) 3 Day Shipping Service (+$13.10) 2 Day …" at bounding box center [686, 368] width 252 height 27
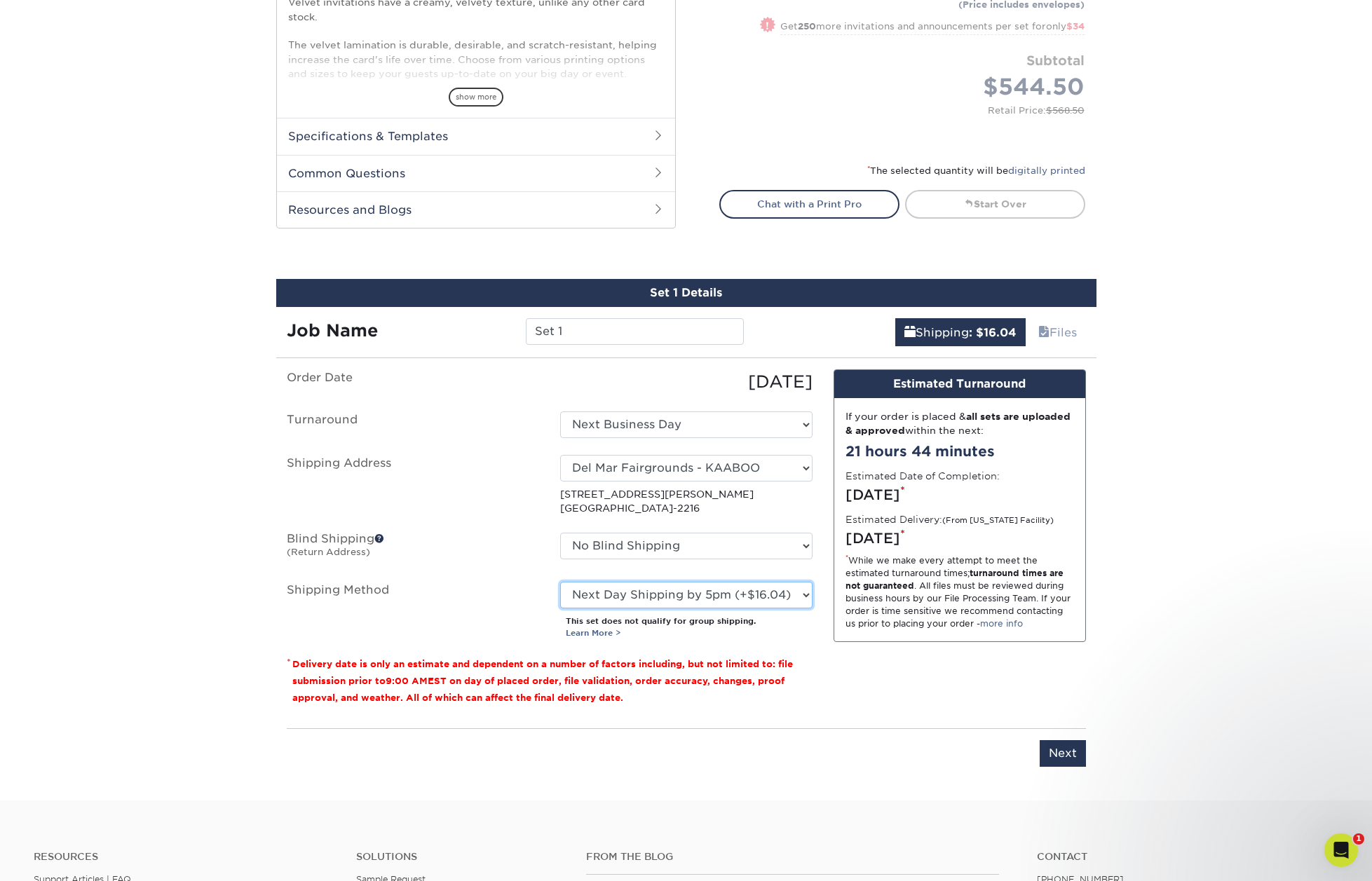
scroll to position [505, 0]
